Goal: Task Accomplishment & Management: Manage account settings

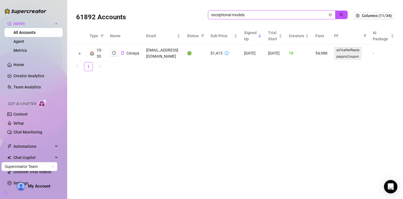
click at [301, 13] on input "exceptional models" at bounding box center [269, 15] width 116 height 6
click at [330, 15] on icon "close-circle" at bounding box center [330, 14] width 3 height 3
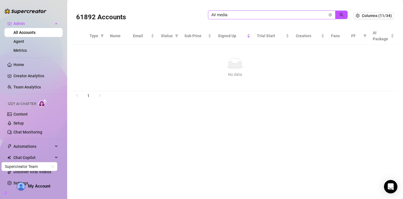
click at [230, 19] on span "AV media" at bounding box center [271, 14] width 127 height 9
drag, startPoint x: 230, startPoint y: 17, endPoint x: 184, endPoint y: 11, distance: 46.0
click at [184, 11] on div "61892 Accounts AV media" at bounding box center [215, 15] width 278 height 19
type input "erik"
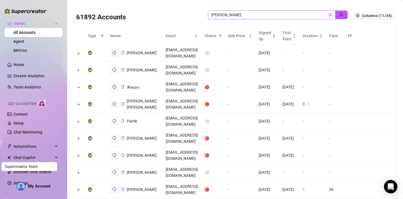
click at [329, 17] on span "erik" at bounding box center [271, 14] width 127 height 9
click at [331, 15] on icon "close-circle" at bounding box center [330, 14] width 3 height 3
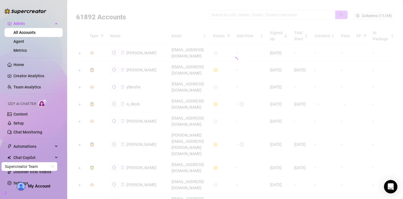
click at [236, 15] on div at bounding box center [235, 60] width 325 height 112
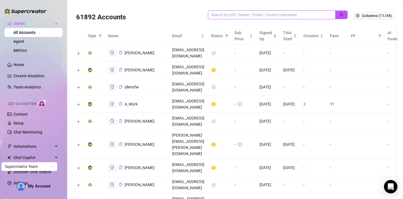
click at [236, 15] on input "search" at bounding box center [269, 15] width 116 height 6
paste input "avmediamgmt@gmail.com"
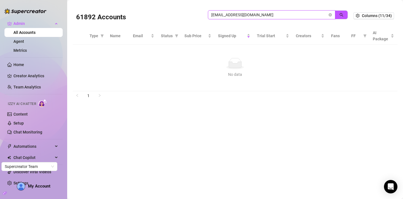
drag, startPoint x: 264, startPoint y: 16, endPoint x: 201, endPoint y: 12, distance: 63.7
click at [201, 12] on div "61892 Accounts avmediamgmt@gmail.com" at bounding box center [215, 15] width 278 height 19
paste input "disavvac"
drag, startPoint x: 250, startPoint y: 13, endPoint x: 208, endPoint y: 13, distance: 42.0
click at [208, 13] on div "61892 Accounts disavvac@gmail.com" at bounding box center [215, 15] width 278 height 19
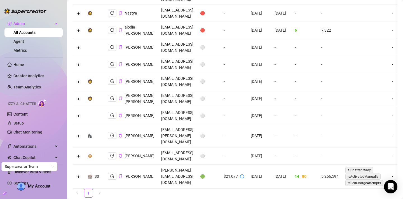
scroll to position [84, 0]
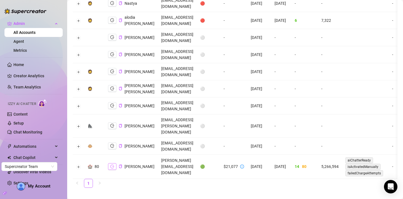
click at [112, 165] on icon "logout" at bounding box center [112, 167] width 4 height 4
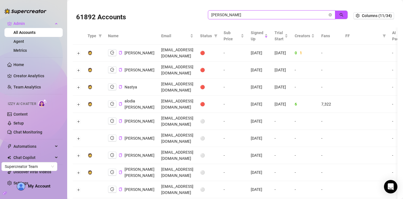
drag, startPoint x: 239, startPoint y: 15, endPoint x: 189, endPoint y: 12, distance: 50.5
click at [189, 12] on div "61892 Accounts beatriz" at bounding box center [215, 15] width 278 height 19
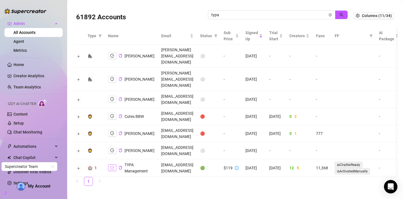
click at [113, 164] on button "button" at bounding box center [112, 167] width 8 height 7
drag, startPoint x: 236, startPoint y: 15, endPoint x: 183, endPoint y: 14, distance: 52.7
click at [183, 14] on div "61892 Accounts typa" at bounding box center [215, 15] width 278 height 19
paste input "[PERSON_NAME]"
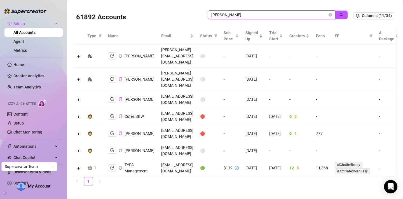
type input "[PERSON_NAME]"
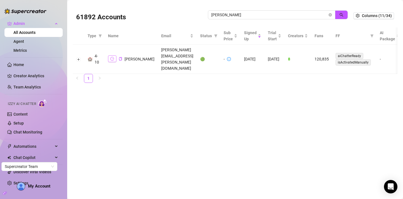
click at [110, 57] on icon "logout" at bounding box center [112, 59] width 4 height 4
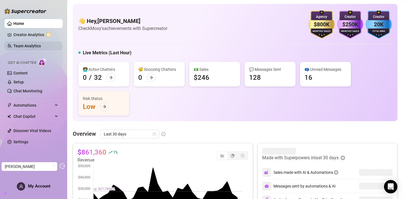
click at [24, 44] on link "Team Analytics" at bounding box center [26, 46] width 27 height 4
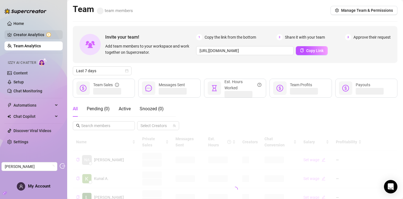
click at [27, 32] on link "Creator Analytics" at bounding box center [35, 34] width 45 height 9
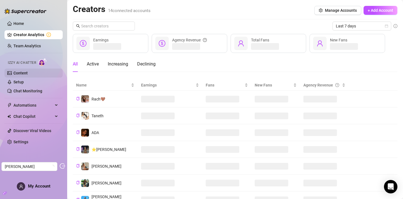
click at [28, 71] on link "Content" at bounding box center [20, 73] width 14 height 4
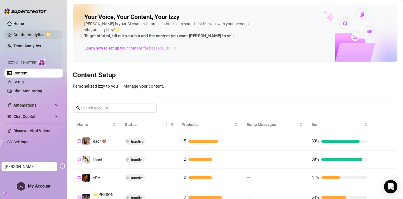
click at [19, 33] on link "Creator Analytics" at bounding box center [35, 34] width 45 height 9
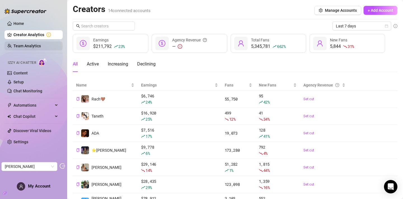
click at [29, 47] on link "Team Analytics" at bounding box center [26, 46] width 27 height 4
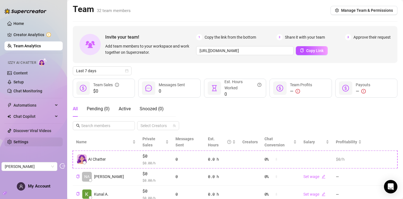
click at [18, 143] on link "Settings" at bounding box center [20, 142] width 15 height 4
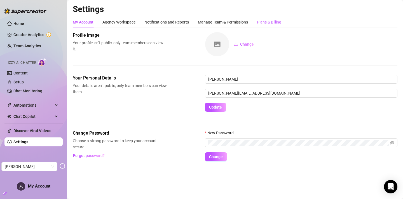
click at [275, 23] on div "Plans & Billing" at bounding box center [269, 22] width 24 height 6
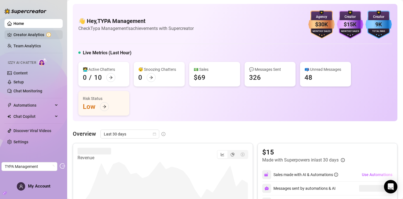
click at [23, 38] on link "Creator Analytics" at bounding box center [35, 34] width 45 height 9
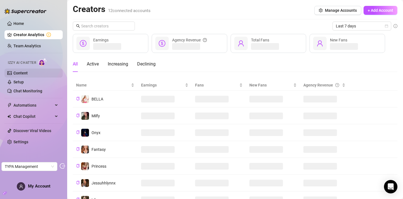
click at [28, 71] on link "Content" at bounding box center [20, 73] width 14 height 4
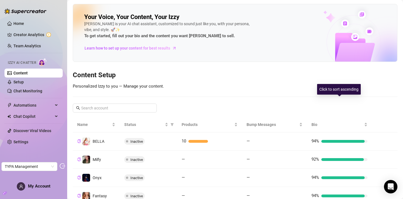
scroll to position [151, 0]
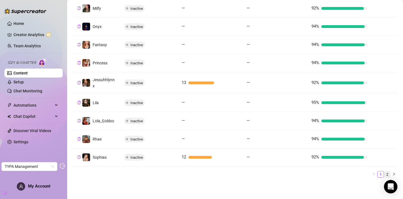
click at [387, 176] on link "2" at bounding box center [388, 174] width 6 height 6
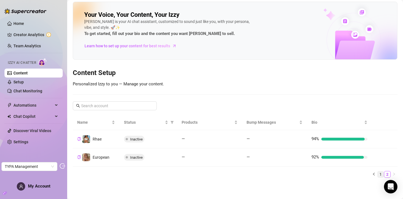
click at [382, 175] on link "1" at bounding box center [381, 174] width 6 height 6
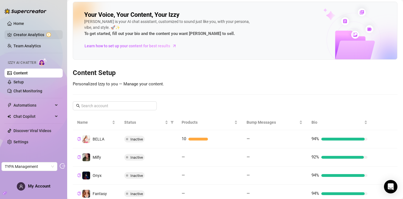
click at [27, 33] on link "Creator Analytics" at bounding box center [35, 34] width 45 height 9
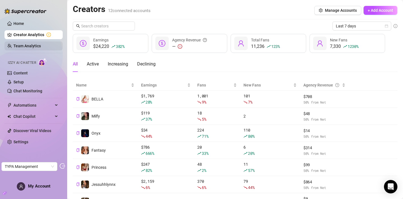
click at [22, 46] on link "Team Analytics" at bounding box center [26, 46] width 27 height 4
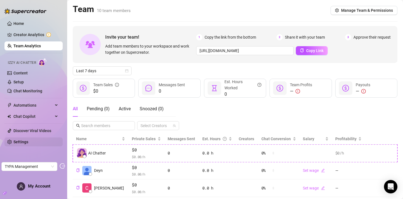
click at [18, 140] on link "Settings" at bounding box center [20, 142] width 15 height 4
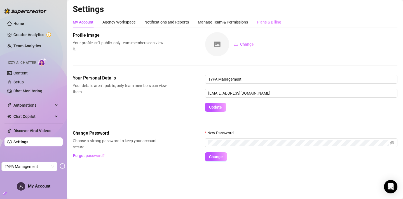
click at [262, 26] on div "Plans & Billing" at bounding box center [269, 22] width 24 height 11
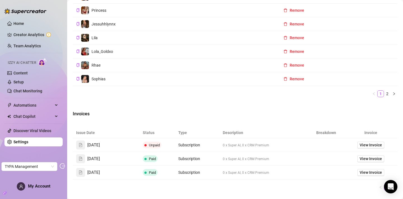
scroll to position [337, 0]
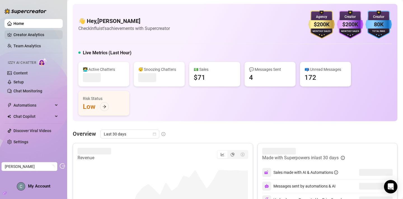
click at [27, 37] on link "Creator Analytics" at bounding box center [35, 34] width 45 height 9
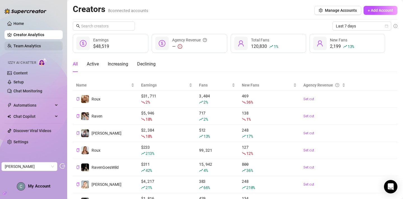
click at [40, 44] on link "Team Analytics" at bounding box center [26, 46] width 27 height 4
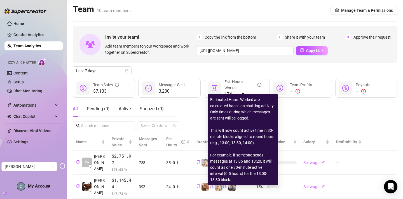
scroll to position [66, 0]
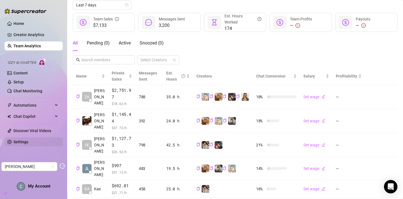
click at [22, 144] on link "Settings" at bounding box center [20, 142] width 15 height 4
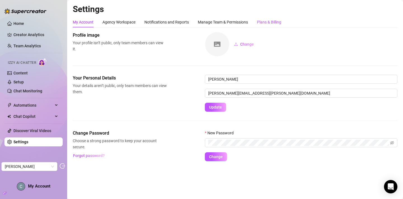
click at [272, 22] on div "Plans & Billing" at bounding box center [269, 22] width 24 height 6
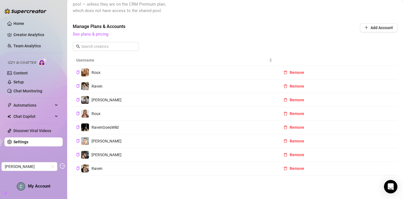
scroll to position [140, 0]
